Goal: Find specific page/section

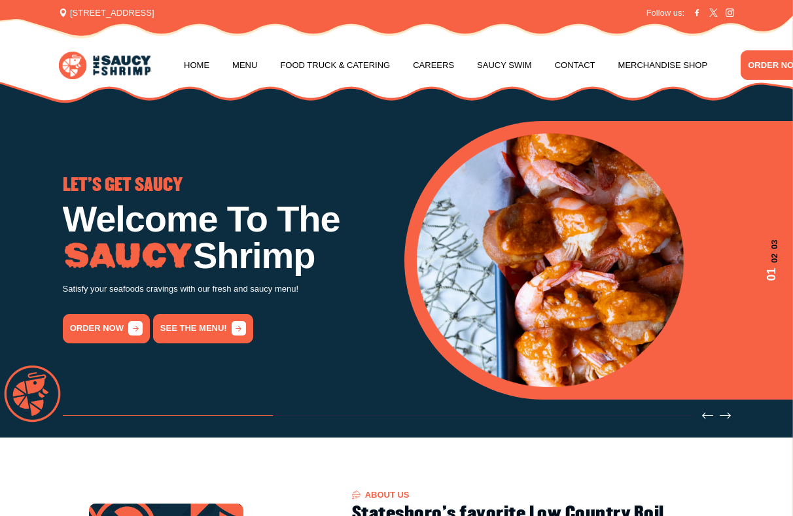
scroll to position [9, 0]
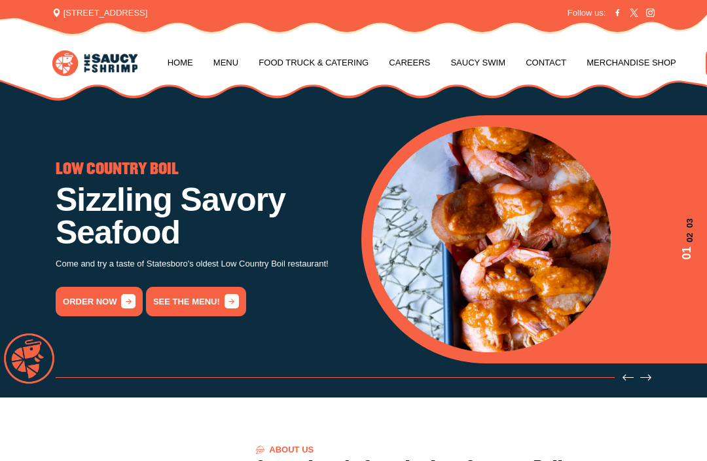
click at [226, 65] on link "Menu" at bounding box center [225, 63] width 25 height 50
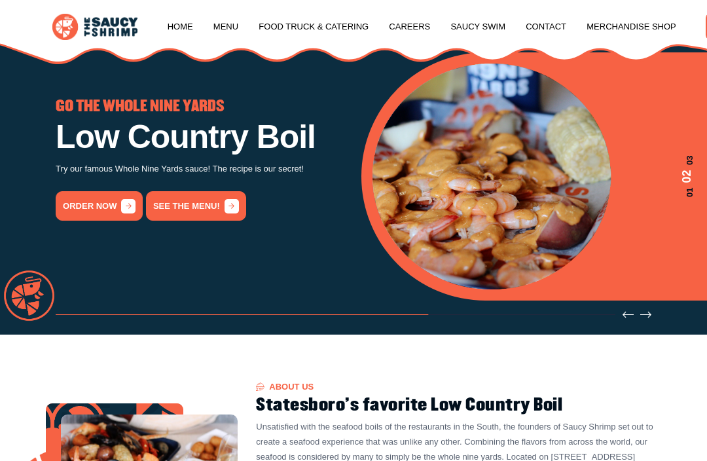
scroll to position [23, 0]
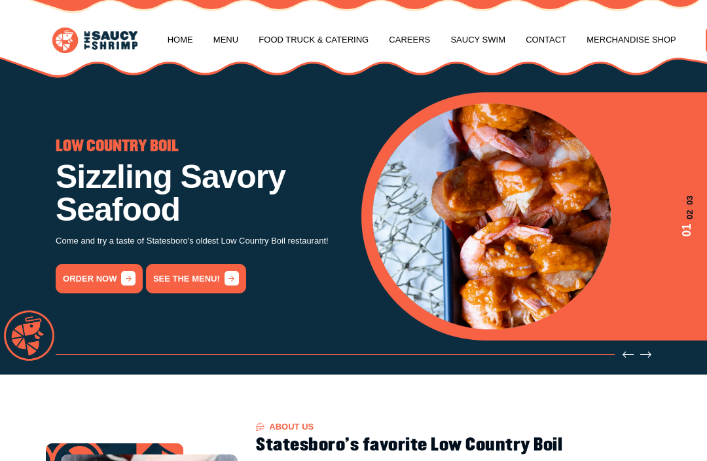
click at [94, 276] on link "order now" at bounding box center [99, 278] width 87 height 29
